Goal: Check status

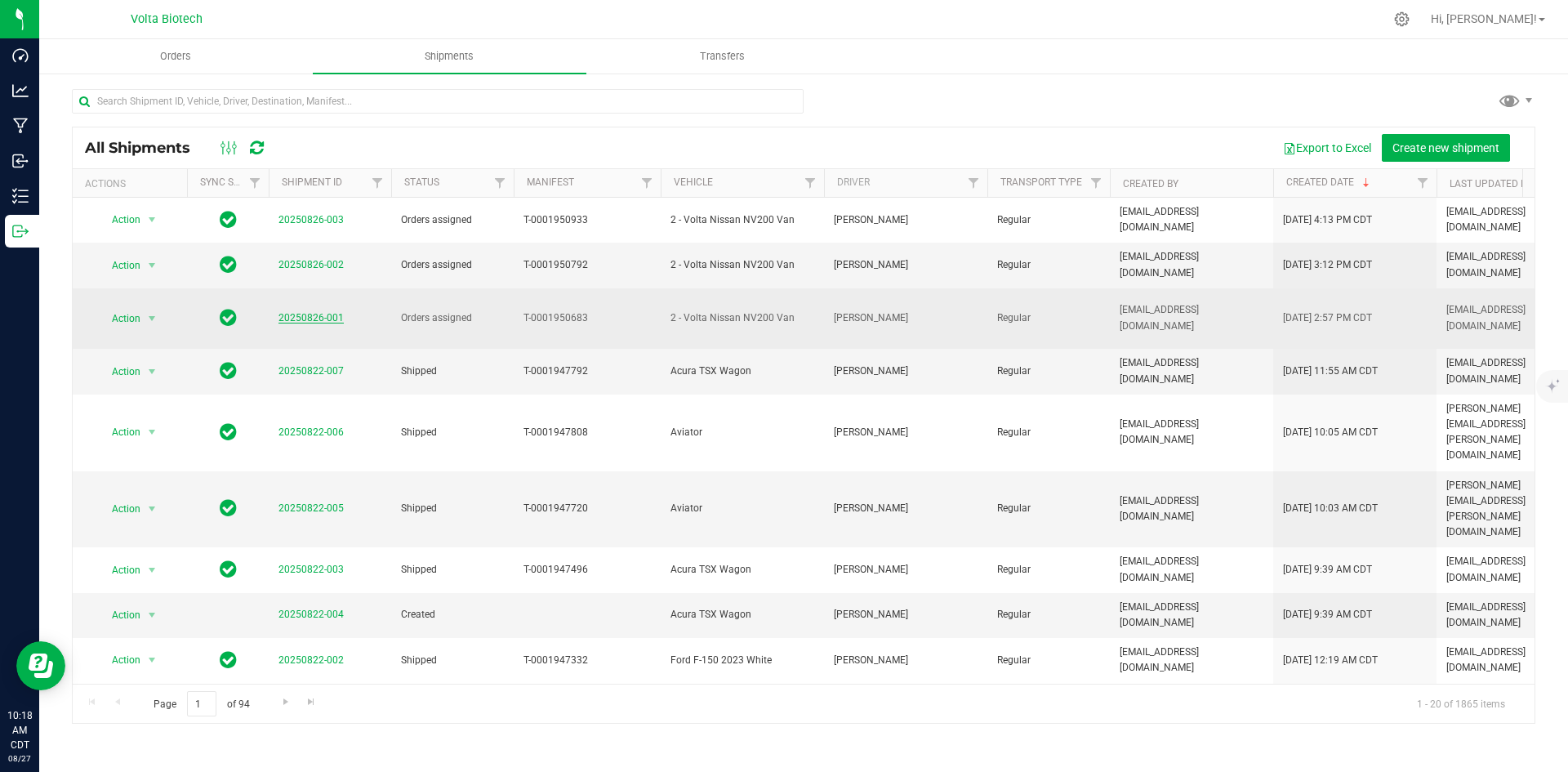
click at [301, 312] on link "20250826-001" at bounding box center [311, 318] width 65 height 12
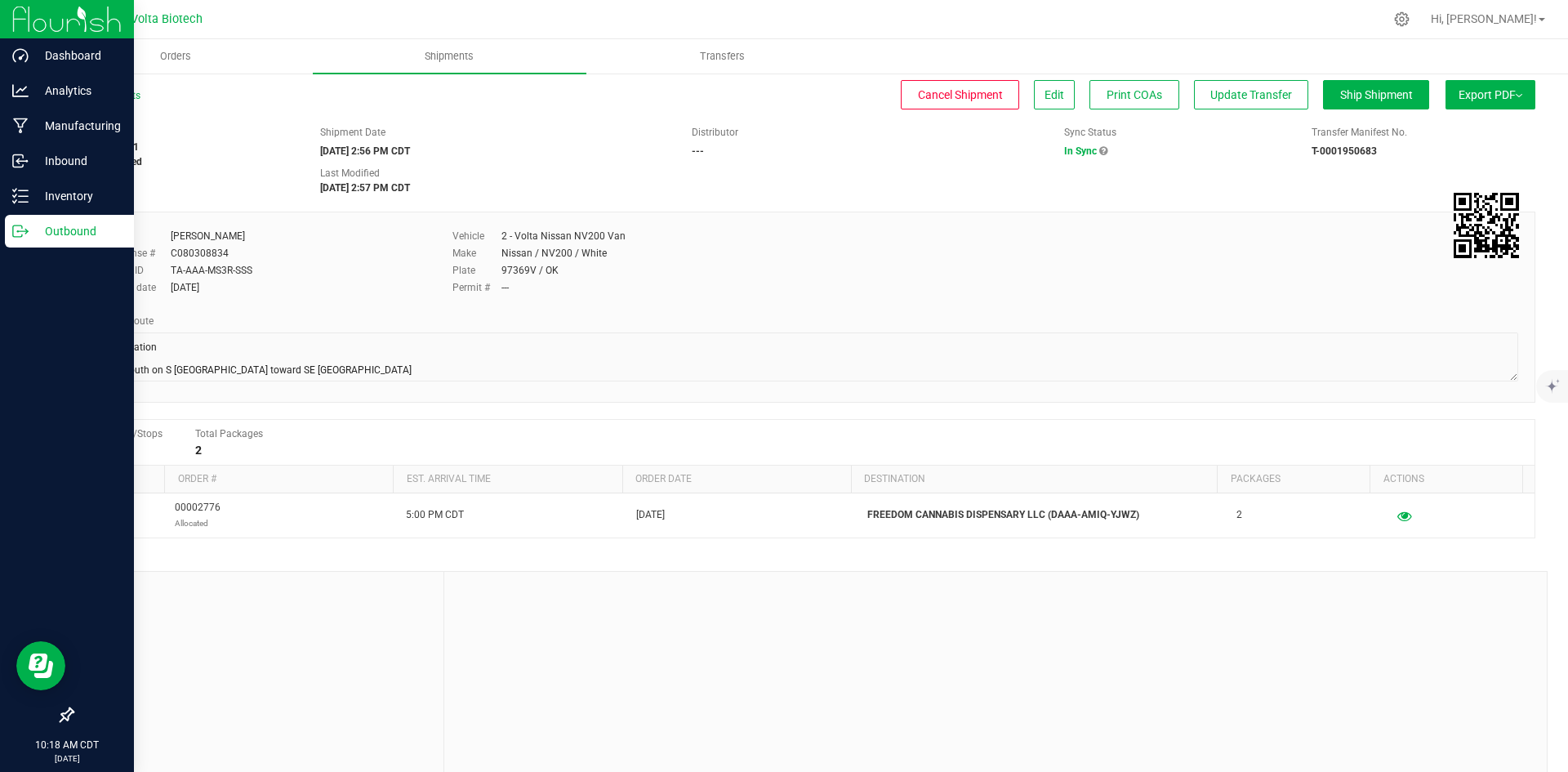
click at [94, 233] on p "Outbound" at bounding box center [77, 231] width 98 height 20
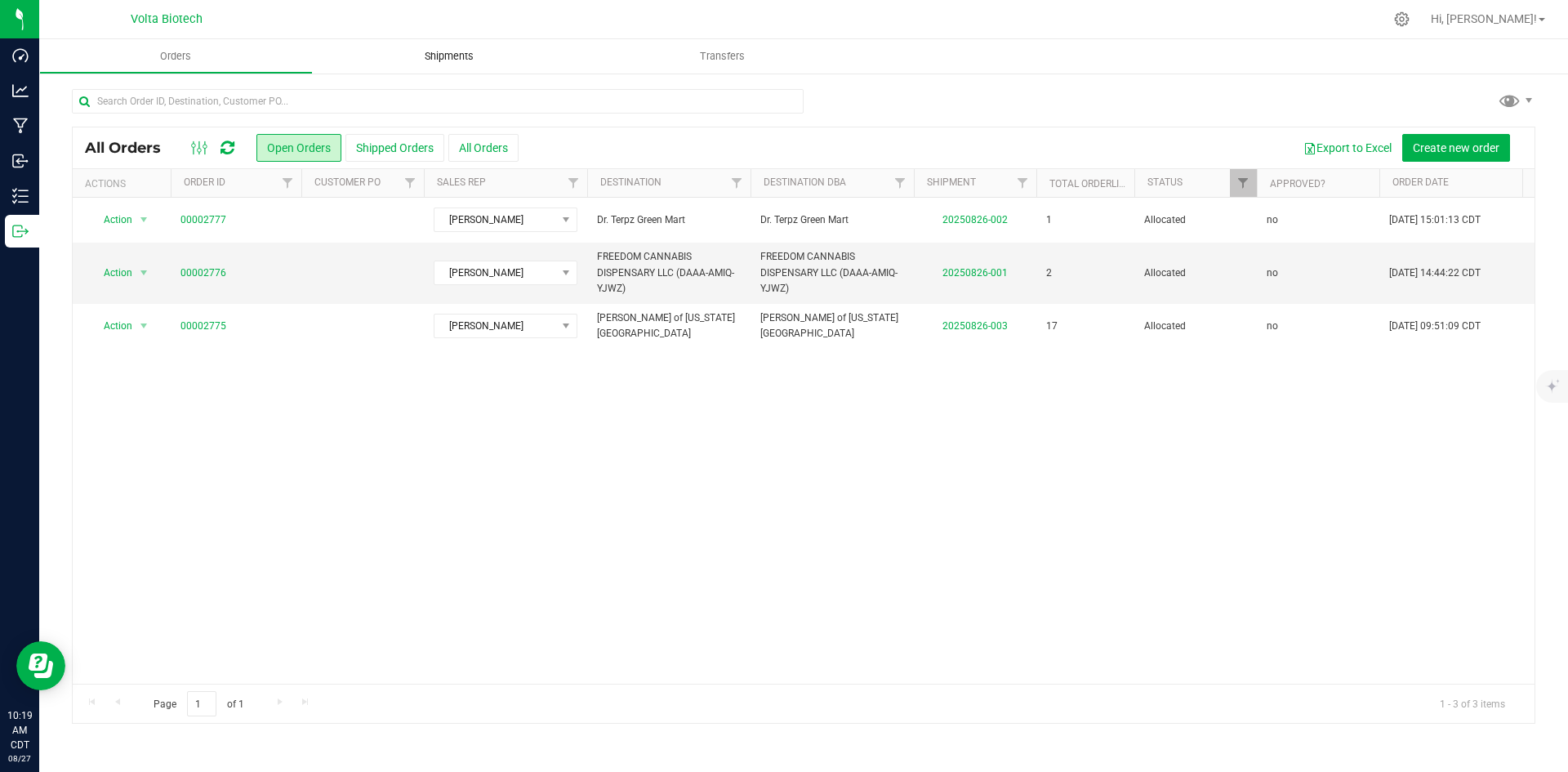
click at [437, 62] on span "Shipments" at bounding box center [450, 56] width 93 height 15
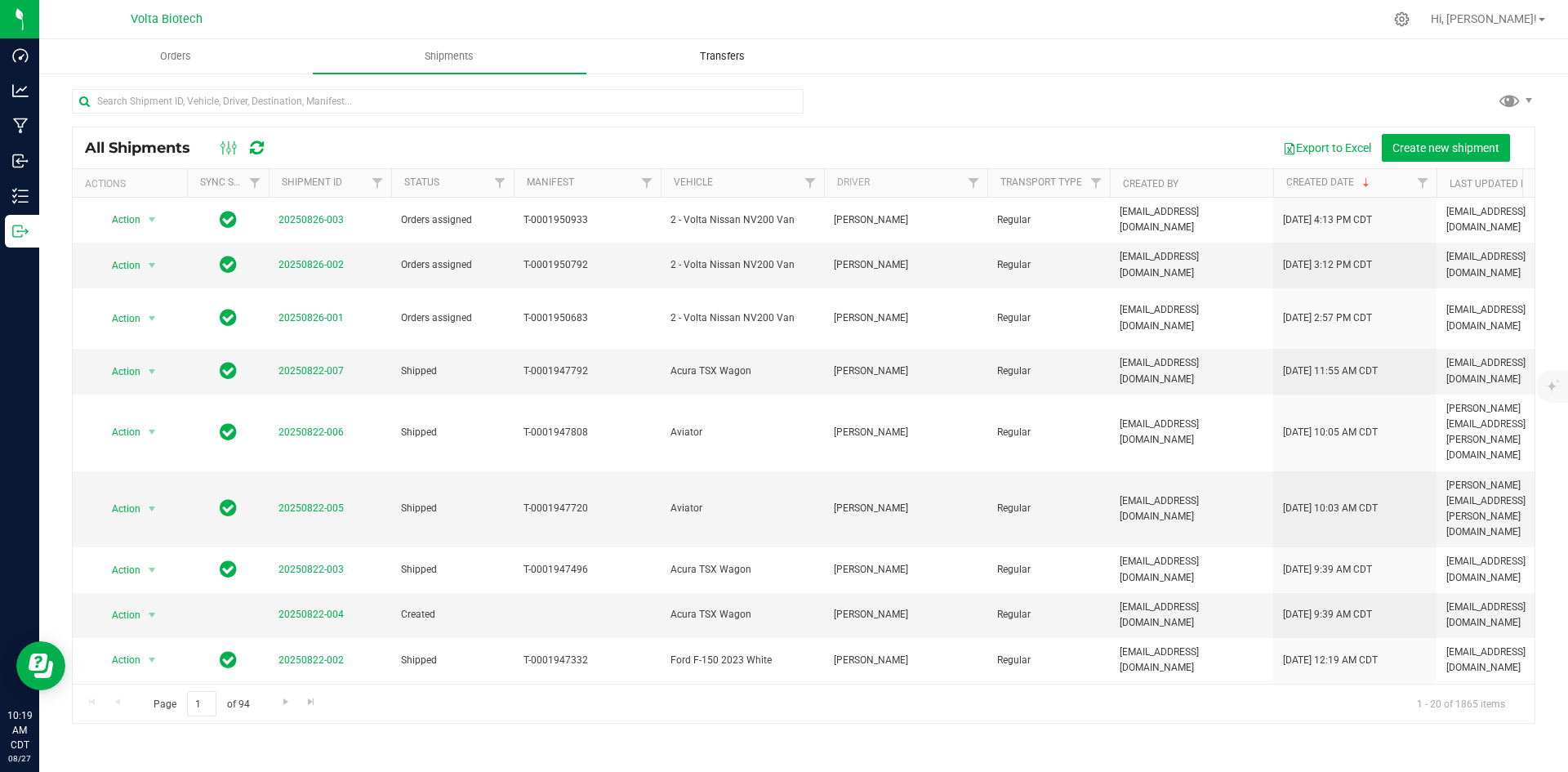
click at [746, 51] on span "Transfers" at bounding box center [722, 56] width 89 height 15
